Goal: Task Accomplishment & Management: Use online tool/utility

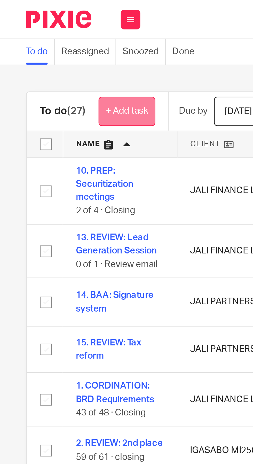
click at [53, 39] on link "+ Add task" at bounding box center [50, 44] width 22 height 12
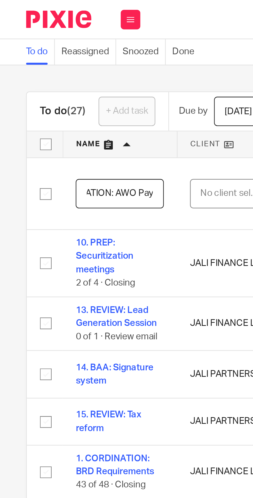
scroll to position [0, 30]
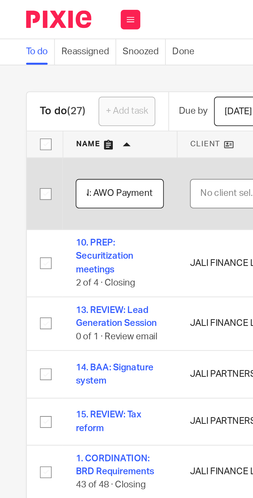
type input "1. COORDINATION: AWO Payment"
click at [87, 77] on div "No client selected" at bounding box center [91, 76] width 24 height 11
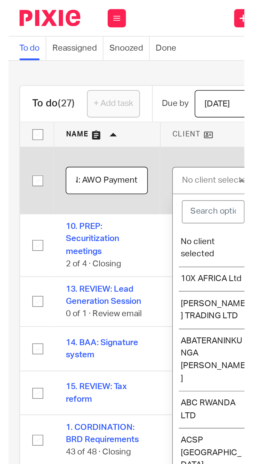
scroll to position [0, 0]
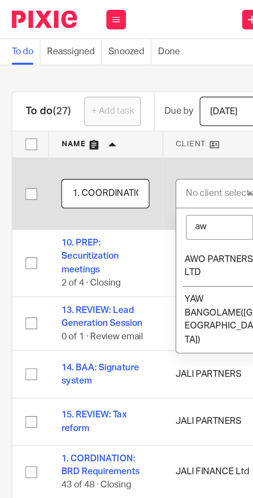
type input "awo"
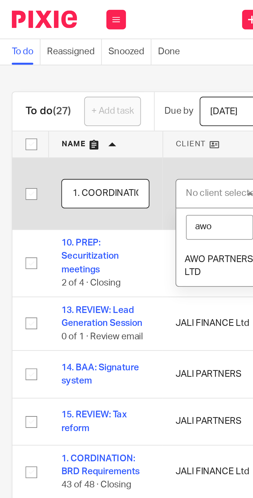
click at [91, 103] on span "AWO PARTNERS LTD" at bounding box center [92, 105] width 27 height 9
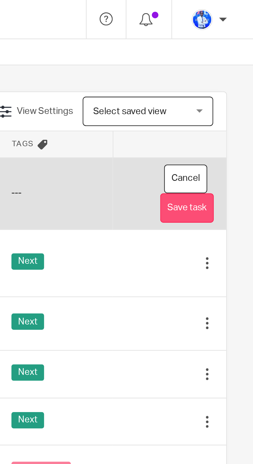
click at [230, 83] on button "Save task" at bounding box center [227, 83] width 21 height 12
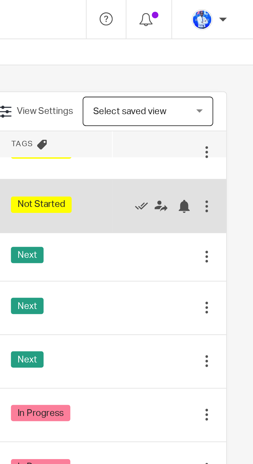
click at [194, 72] on td "Not Started" at bounding box center [174, 81] width 45 height 21
click at [229, 79] on div at bounding box center [227, 81] width 8 height 5
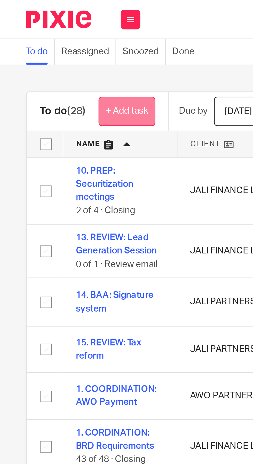
click at [52, 42] on link "+ Add task" at bounding box center [50, 44] width 22 height 12
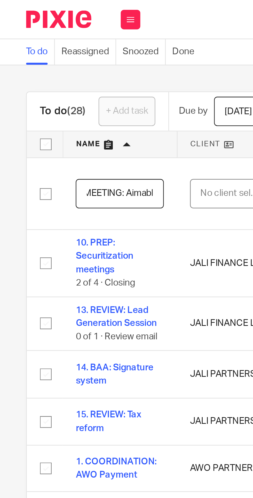
scroll to position [0, 4]
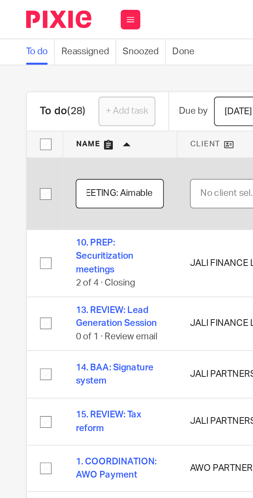
type input "MEETING: Aimable"
click at [87, 77] on div "No client selected" at bounding box center [91, 76] width 24 height 11
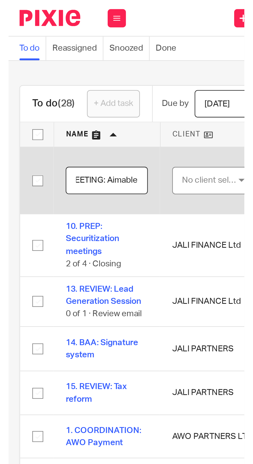
scroll to position [0, 0]
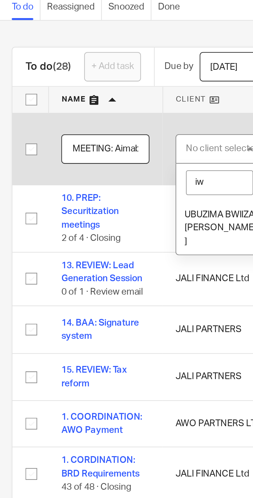
type input "i"
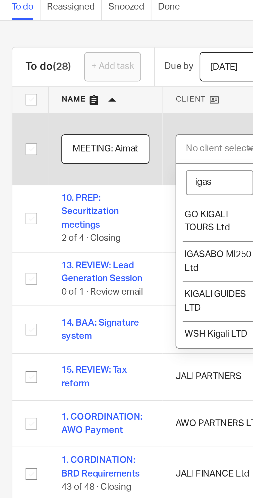
type input "igasa"
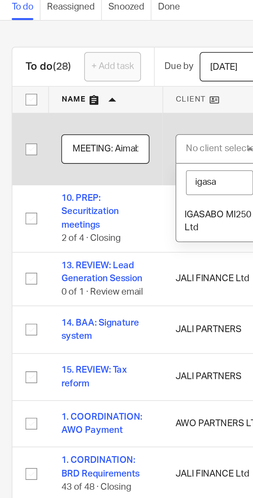
click at [95, 103] on span "IGASABO MI250 Ltd" at bounding box center [92, 105] width 26 height 9
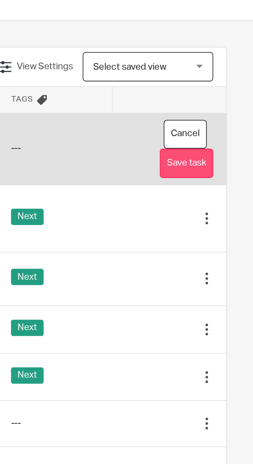
click at [231, 84] on button "Save task" at bounding box center [226, 83] width 21 height 12
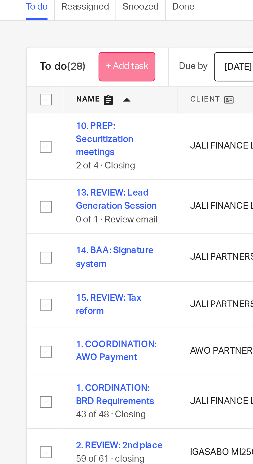
click at [52, 46] on link "+ Add task" at bounding box center [50, 44] width 22 height 12
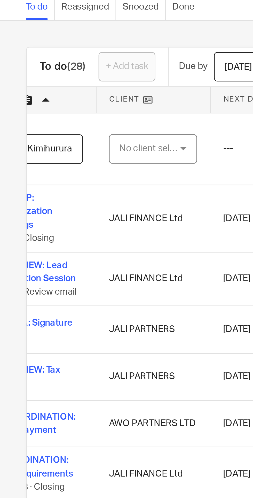
scroll to position [0, 34]
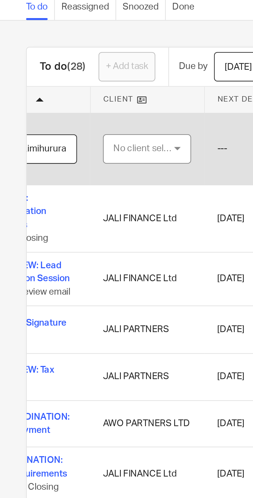
type input "MEETING: Managers House Kimihurura"
click at [57, 76] on div "No client selected" at bounding box center [57, 76] width 24 height 11
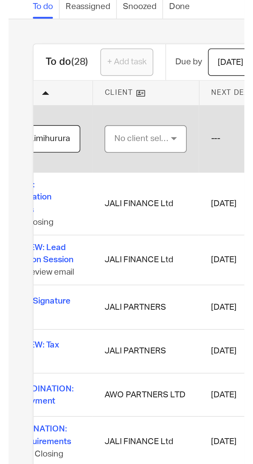
scroll to position [0, 0]
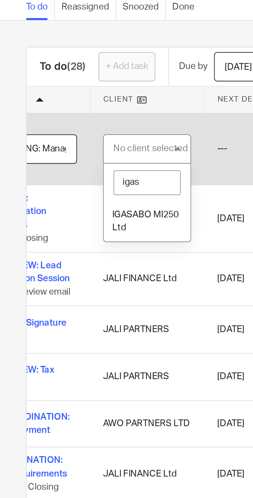
type input "igasa"
click at [59, 108] on li "IGASABO MI250 Ltd" at bounding box center [58, 105] width 34 height 16
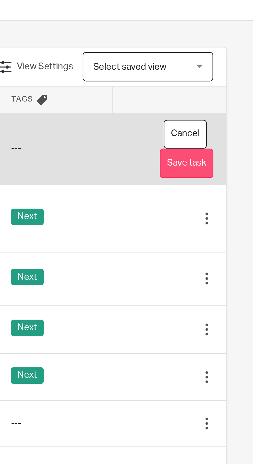
click at [234, 83] on button "Save task" at bounding box center [226, 83] width 21 height 12
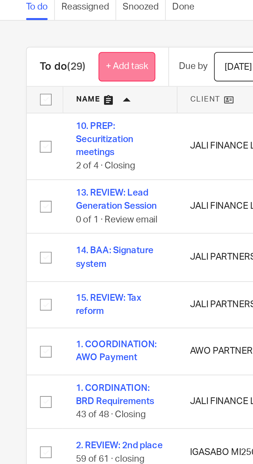
click at [53, 42] on link "+ Add task" at bounding box center [50, 44] width 22 height 12
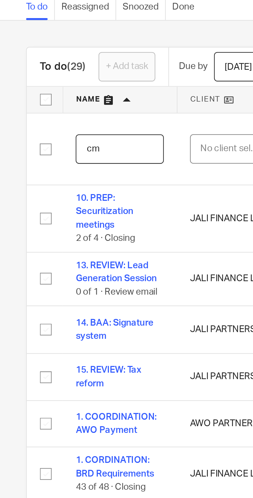
type input "c"
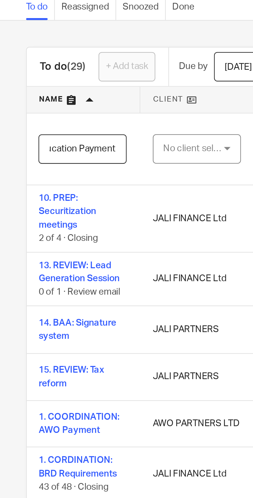
scroll to position [0, 25]
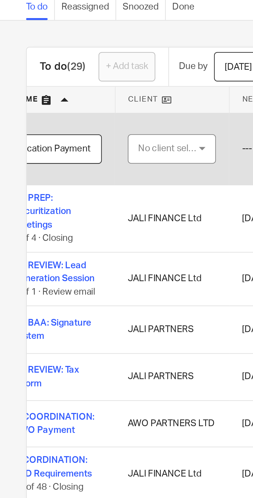
type input "CORDINATION: Education Payment"
click at [73, 77] on div "No client selected" at bounding box center [67, 76] width 24 height 11
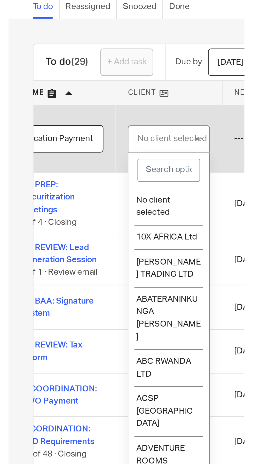
scroll to position [0, 0]
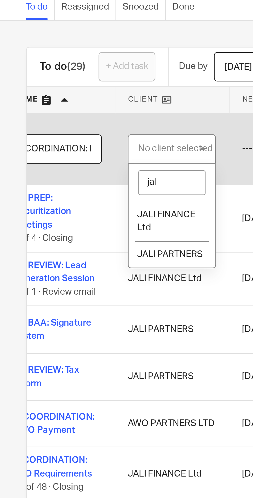
type input "jali"
click at [73, 102] on span "JALI FINANCE Ltd" at bounding box center [65, 105] width 23 height 9
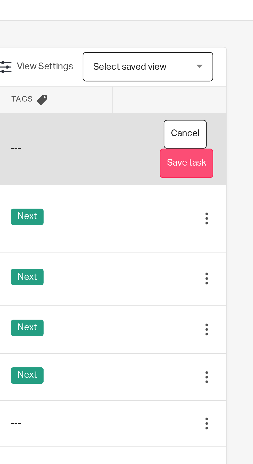
click at [231, 82] on button "Save task" at bounding box center [226, 83] width 21 height 12
